Goal: Information Seeking & Learning: Learn about a topic

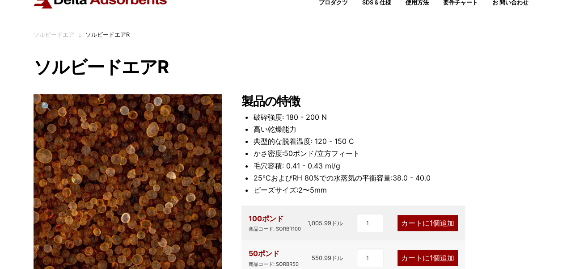
scroll to position [60, 0]
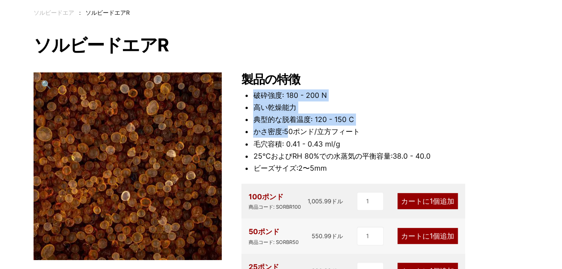
drag, startPoint x: 253, startPoint y: 106, endPoint x: 320, endPoint y: 144, distance: 76.9
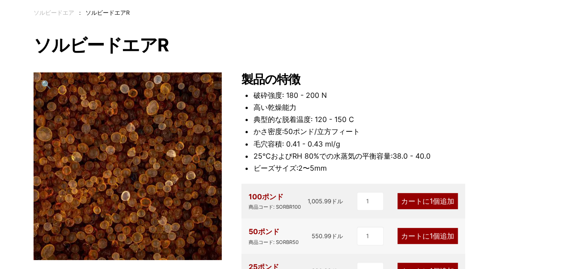
drag, startPoint x: 320, startPoint y: 144, endPoint x: 349, endPoint y: 148, distance: 28.5
click at [349, 148] on li "毛穴容積: 0.41 - 0.43 ml/g" at bounding box center [390, 144] width 275 height 12
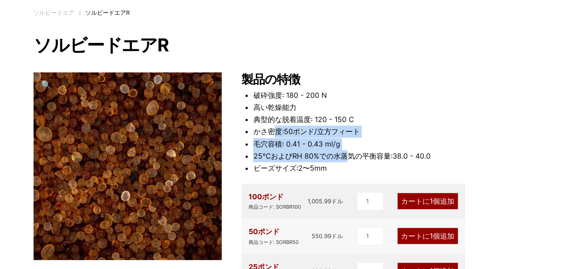
drag, startPoint x: 344, startPoint y: 152, endPoint x: 251, endPoint y: 115, distance: 100.9
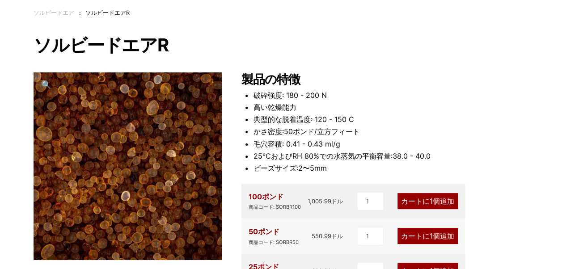
drag, startPoint x: 251, startPoint y: 115, endPoint x: 238, endPoint y: 88, distance: 30.6
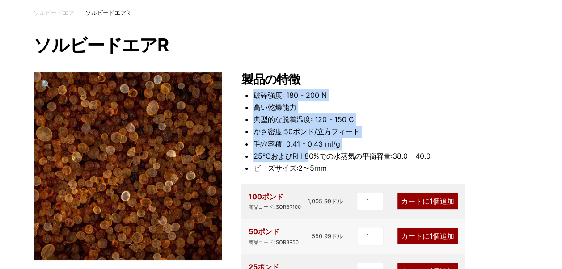
drag, startPoint x: 262, startPoint y: 105, endPoint x: 310, endPoint y: 164, distance: 76.6
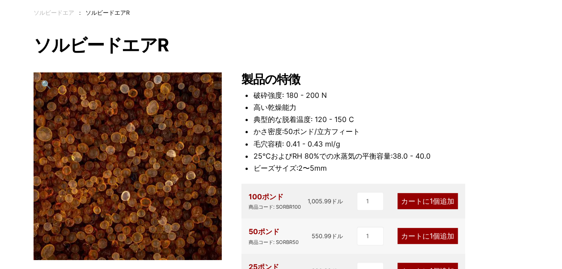
drag, startPoint x: 310, startPoint y: 164, endPoint x: 333, endPoint y: 170, distance: 23.2
click at [333, 170] on li "ビーズサイズ:2〜5mm" at bounding box center [390, 168] width 275 height 12
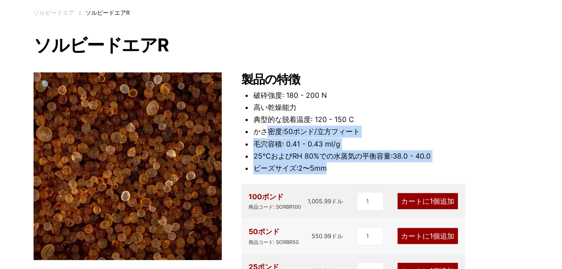
drag, startPoint x: 333, startPoint y: 170, endPoint x: 269, endPoint y: 119, distance: 82.1
click at [269, 119] on ul "破砕強度: 180 - 200 N 高い乾燥能力 典型的な脱着温度: 120 - 150 C かさ密度:50ポンド/立方フィート 毛穴容積: 0.41 - 0…" at bounding box center [390, 131] width 275 height 85
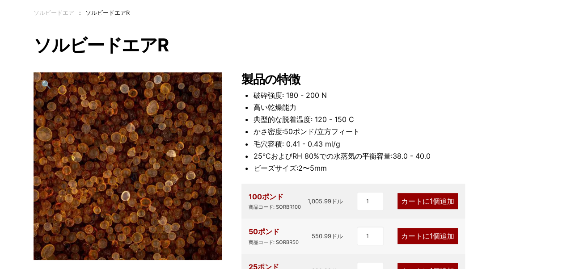
drag, startPoint x: 269, startPoint y: 119, endPoint x: 252, endPoint y: 84, distance: 38.6
click at [253, 84] on h2 "製品の特徴" at bounding box center [385, 79] width 287 height 15
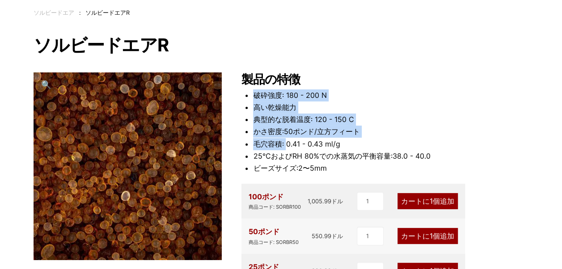
drag, startPoint x: 242, startPoint y: 94, endPoint x: 315, endPoint y: 158, distance: 96.7
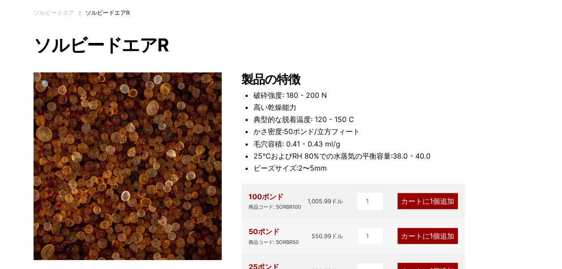
drag, startPoint x: 315, startPoint y: 158, endPoint x: 340, endPoint y: 167, distance: 26.6
click at [340, 167] on li "ビーズサイズ:2〜5mm" at bounding box center [390, 168] width 275 height 12
click at [486, 140] on li "毛穴容積: 0.41 - 0.43 ml/g" at bounding box center [390, 144] width 275 height 12
click at [448, 84] on h2 "製品の特徴" at bounding box center [385, 79] width 287 height 15
